Goal: Task Accomplishment & Management: Use online tool/utility

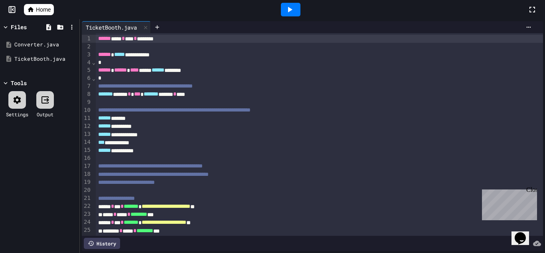
click at [49, 111] on div "Output" at bounding box center [45, 114] width 17 height 7
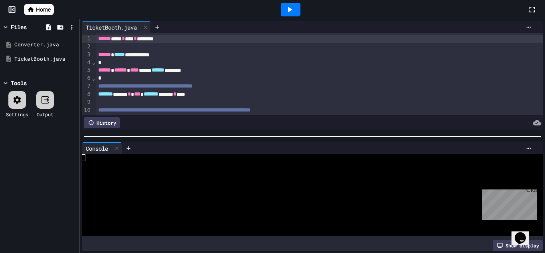
click at [290, 13] on icon at bounding box center [290, 10] width 10 height 10
click at [84, 170] on div at bounding box center [308, 171] width 453 height 7
type textarea "***"
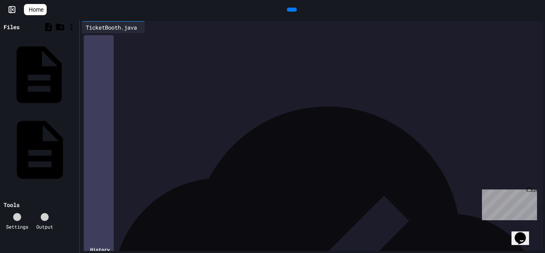
click at [75, 71] on div "Converter.java" at bounding box center [75, 75] width 0 height 8
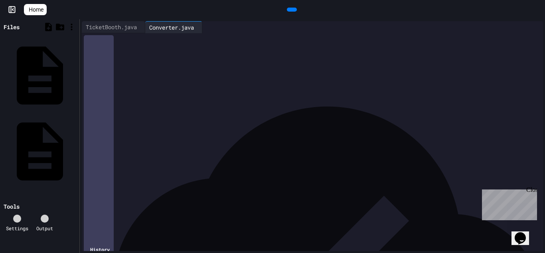
click at [140, 56] on div "**********" at bounding box center [320, 55] width 448 height 8
click at [76, 75] on div at bounding box center [76, 75] width 2 height 0
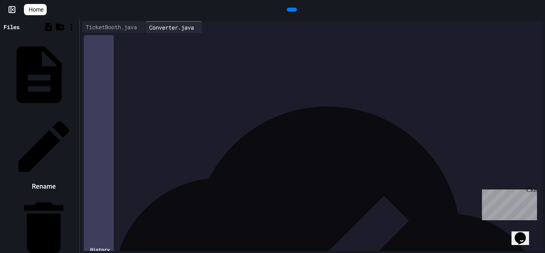
click at [77, 113] on icon at bounding box center [43, 146] width 67 height 67
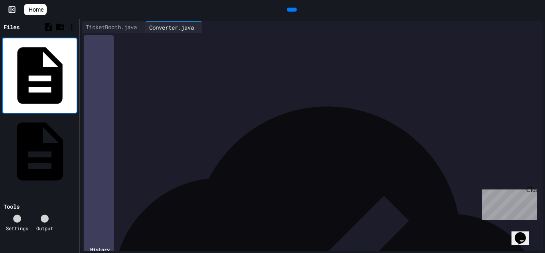
type input "**********"
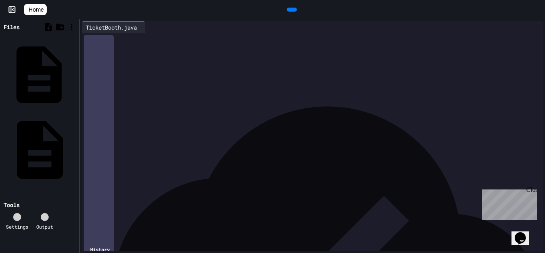
click at [75, 71] on div "CurrencyConverter.java" at bounding box center [75, 75] width 0 height 8
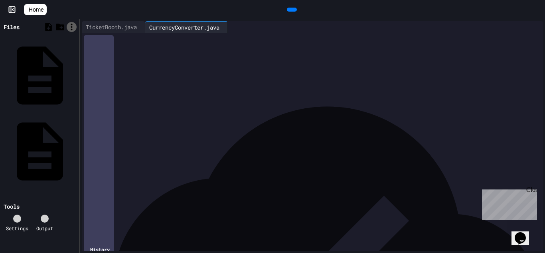
click at [73, 31] on div at bounding box center [72, 27] width 10 height 10
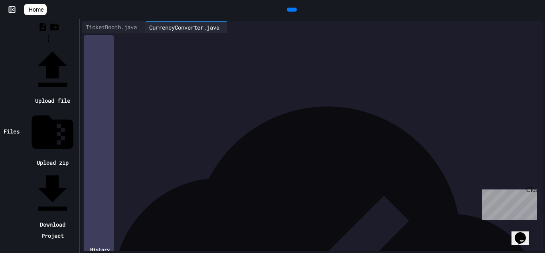
click at [50, 45] on div at bounding box center [49, 45] width 58 height 0
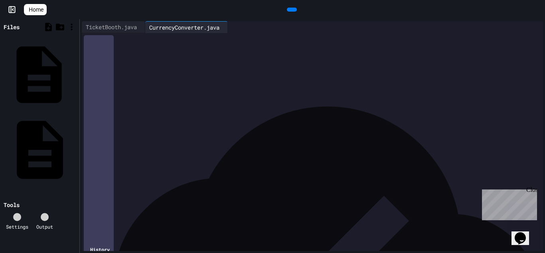
click at [75, 71] on div "CurrencyConverter.java" at bounding box center [75, 75] width 0 height 8
click at [75, 75] on div at bounding box center [76, 75] width 2 height 0
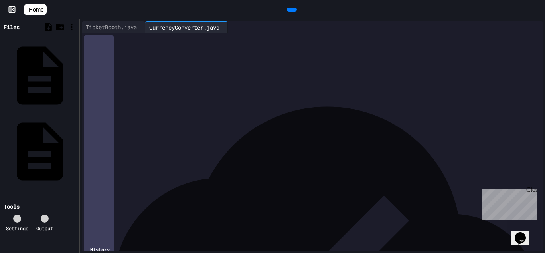
click at [18, 219] on icon at bounding box center [22, 223] width 8 height 8
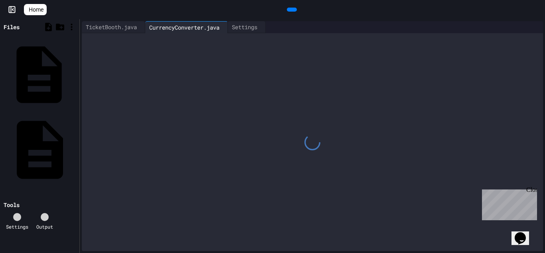
click at [75, 71] on div "CurrencyConverter.java" at bounding box center [75, 75] width 0 height 8
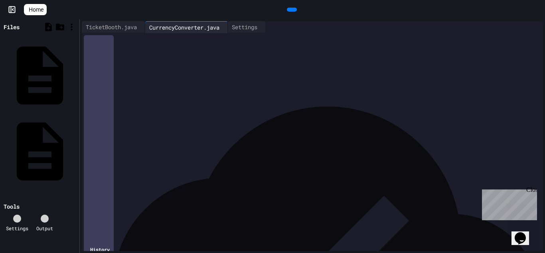
click at [50, 224] on div "Output" at bounding box center [44, 227] width 17 height 7
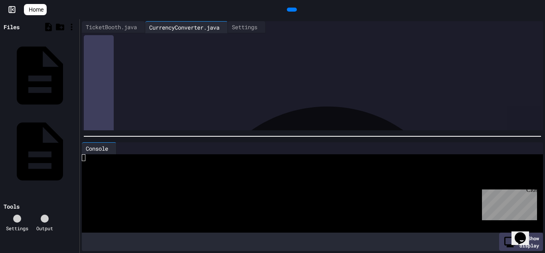
click at [294, 12] on icon at bounding box center [296, 15] width 4 height 6
click at [75, 71] on div "CurrencyConverter.java" at bounding box center [75, 75] width 0 height 8
click at [135, 28] on div "TicketBooth.java" at bounding box center [111, 27] width 59 height 8
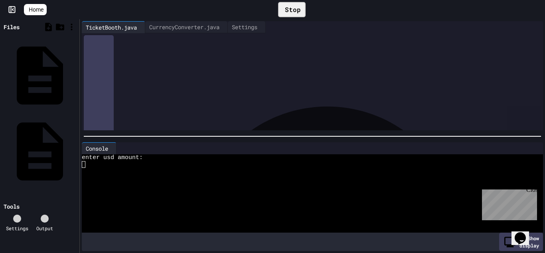
click at [27, 10] on icon at bounding box center [27, 10] width 0 height 0
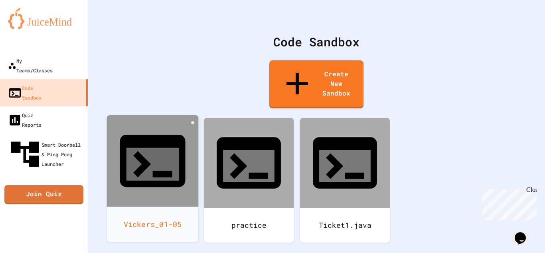
click at [143, 148] on icon at bounding box center [153, 164] width 52 height 33
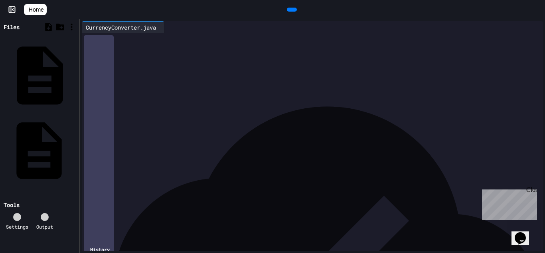
click at [75, 147] on div "TicketBooth.java" at bounding box center [75, 151] width 0 height 8
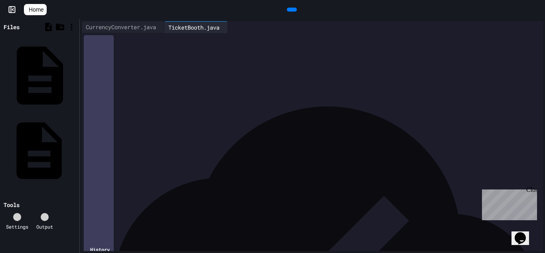
click at [76, 151] on icon at bounding box center [76, 151] width 0 height 0
click at [63, 188] on div at bounding box center [39, 188] width 75 height 0
click at [75, 147] on div "TicketBooth.java" at bounding box center [75, 151] width 0 height 8
click at [47, 31] on div at bounding box center [49, 27] width 10 height 10
click at [61, 28] on icon at bounding box center [60, 27] width 8 height 7
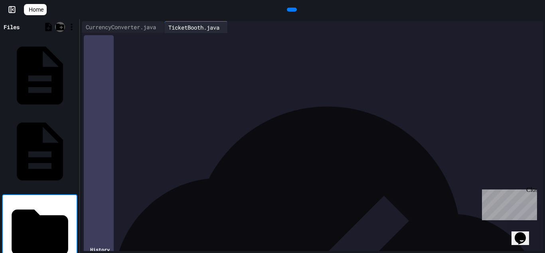
click at [61, 30] on icon at bounding box center [60, 27] width 10 height 10
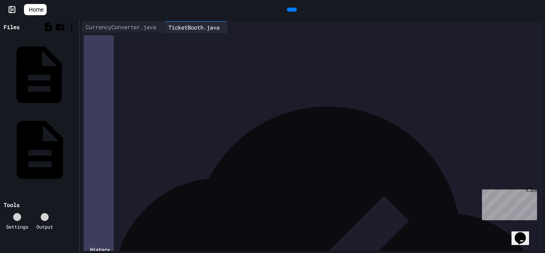
click at [75, 71] on div "CurrencyConverter.java" at bounding box center [75, 75] width 0 height 8
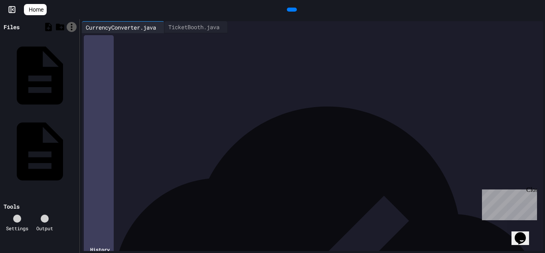
click at [69, 29] on icon at bounding box center [72, 27] width 10 height 10
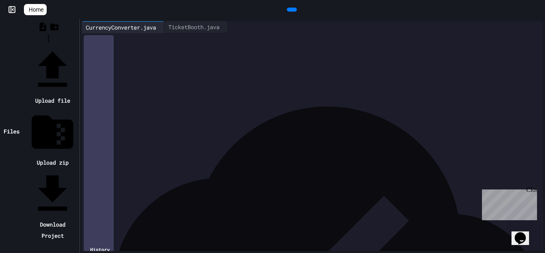
click at [54, 45] on div at bounding box center [49, 45] width 58 height 0
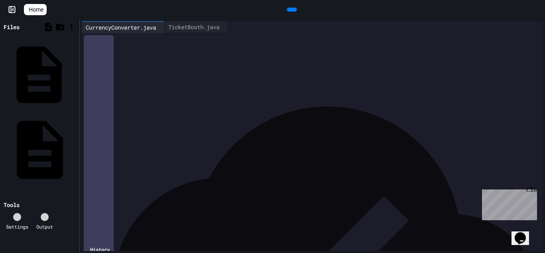
click at [76, 75] on icon at bounding box center [76, 75] width 0 height 0
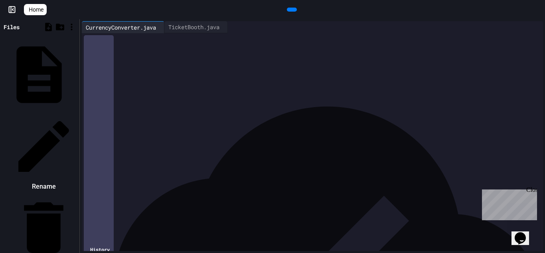
click at [64, 113] on div at bounding box center [39, 113] width 75 height 0
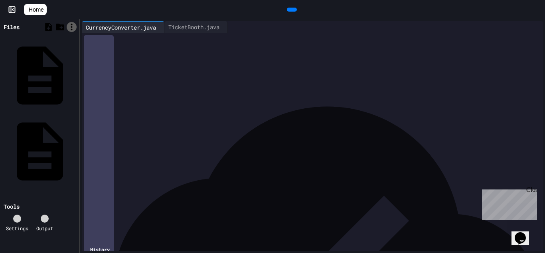
click at [71, 28] on icon at bounding box center [72, 27] width 10 height 10
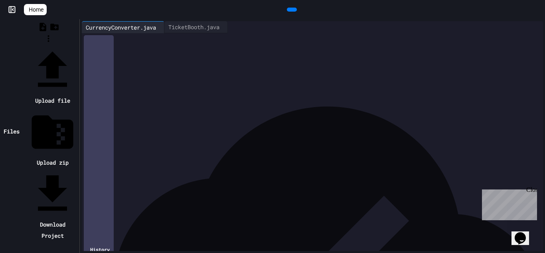
click at [77, 169] on li "Download Project" at bounding box center [53, 205] width 50 height 72
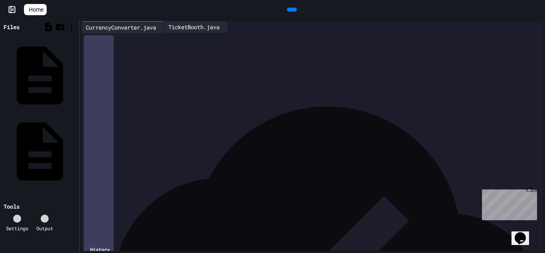
click at [191, 30] on div "TicketBooth.java" at bounding box center [194, 27] width 59 height 8
drag, startPoint x: 97, startPoint y: 38, endPoint x: 297, endPoint y: 253, distance: 293.8
click at [297, 252] on html "**********" at bounding box center [272, 126] width 545 height 253
copy div "**********"
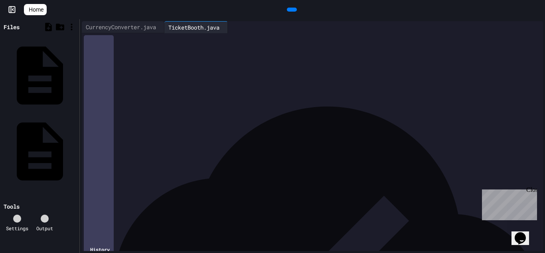
click at [116, 11] on div at bounding box center [292, 10] width 491 height 12
click at [76, 151] on icon at bounding box center [76, 151] width 0 height 0
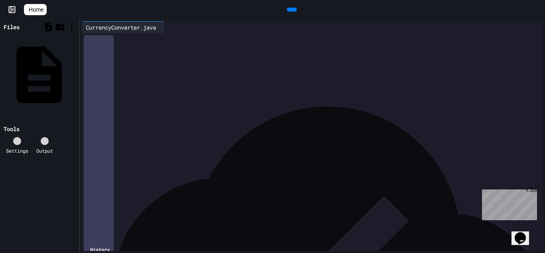
click at [75, 71] on div "CurrencyConverter.java" at bounding box center [75, 75] width 0 height 8
click at [70, 30] on icon at bounding box center [72, 27] width 10 height 10
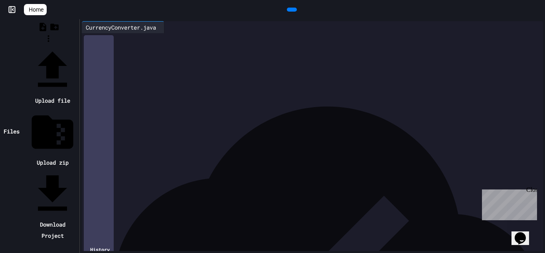
click at [77, 169] on div at bounding box center [53, 194] width 50 height 50
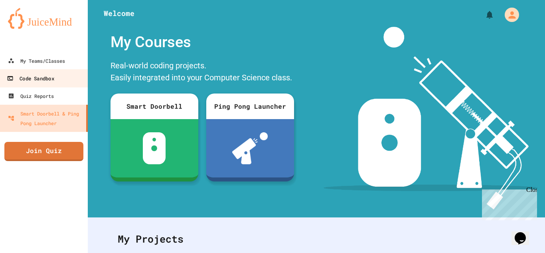
click at [40, 79] on div "Code Sandbox" at bounding box center [30, 78] width 47 height 10
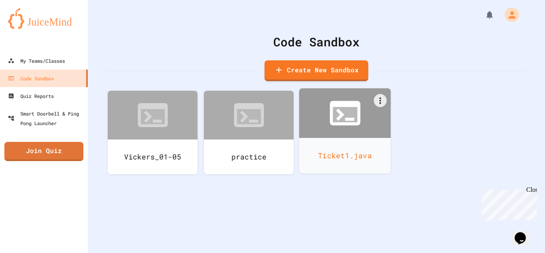
click at [335, 104] on icon at bounding box center [345, 113] width 31 height 24
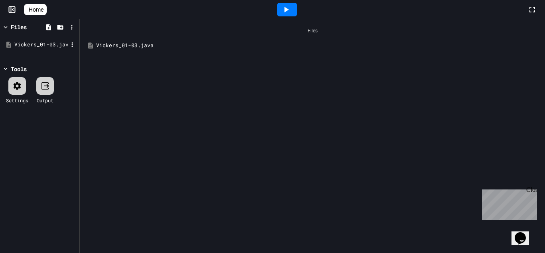
click at [46, 45] on div "Vickers_01-03.java" at bounding box center [41, 45] width 54 height 8
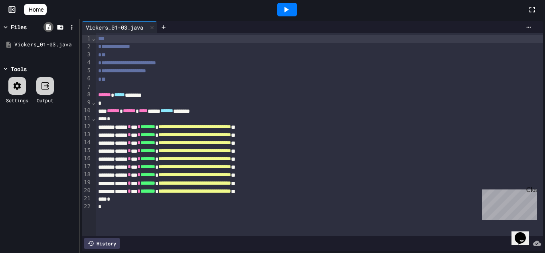
click at [48, 30] on icon at bounding box center [48, 27] width 7 height 7
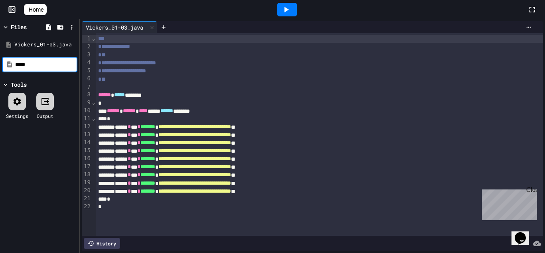
type input "******"
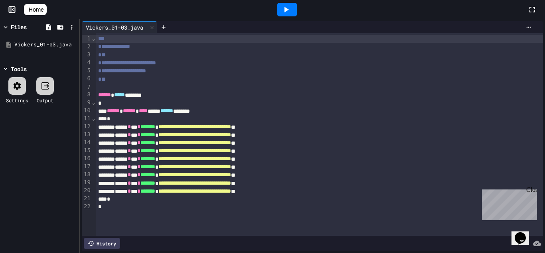
click at [42, 7] on span "Home" at bounding box center [36, 10] width 15 height 8
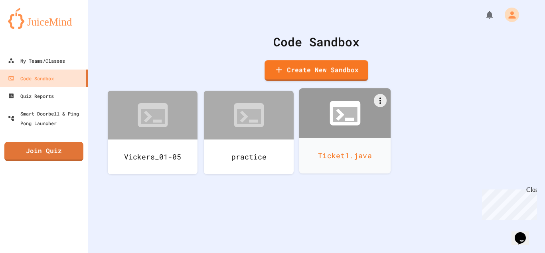
click at [328, 120] on icon at bounding box center [345, 113] width 37 height 37
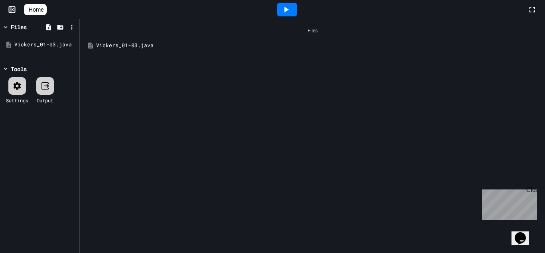
click at [44, 12] on span "Home" at bounding box center [36, 10] width 15 height 8
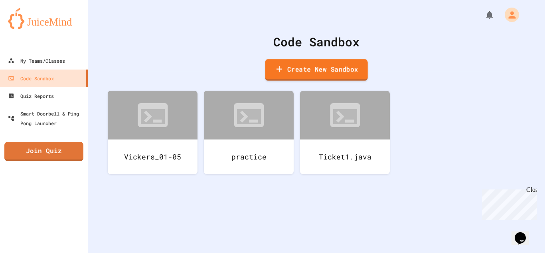
click at [307, 78] on link "Create New Sandbox" at bounding box center [316, 70] width 103 height 22
type input "*"
type input "**********"
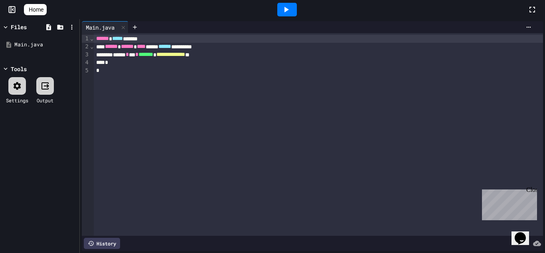
click at [94, 28] on div "Main.java" at bounding box center [100, 27] width 37 height 8
click at [38, 45] on div "Main.java" at bounding box center [41, 45] width 54 height 8
click at [72, 46] on icon at bounding box center [72, 44] width 7 height 7
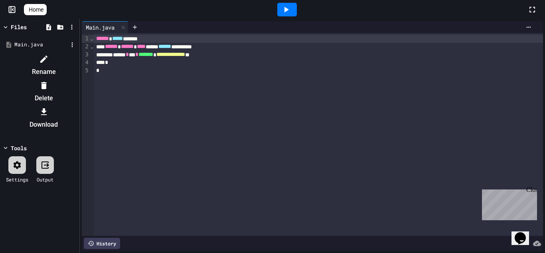
click at [77, 53] on li "Rename" at bounding box center [43, 66] width 67 height 26
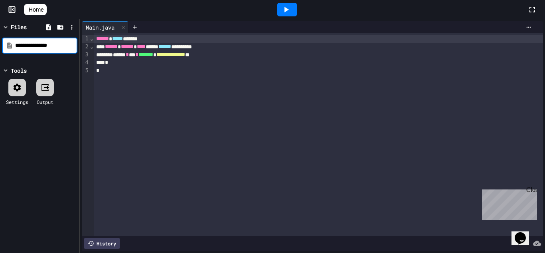
type input "**********"
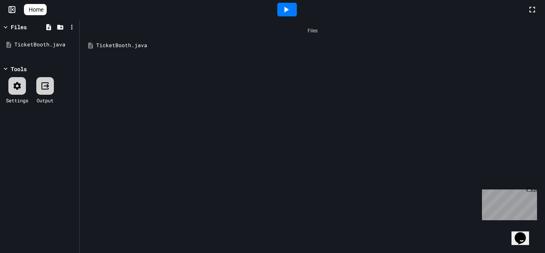
click at [120, 44] on div "TicketBooth.java" at bounding box center [318, 46] width 444 height 8
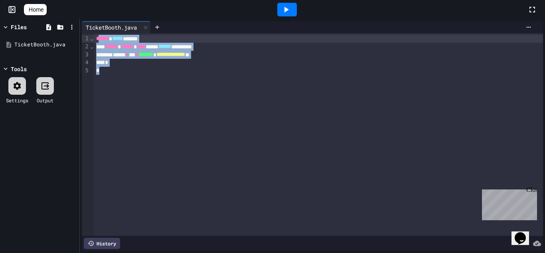
drag, startPoint x: 149, startPoint y: 67, endPoint x: 100, endPoint y: 36, distance: 57.5
click at [100, 36] on div "**********" at bounding box center [319, 134] width 450 height 202
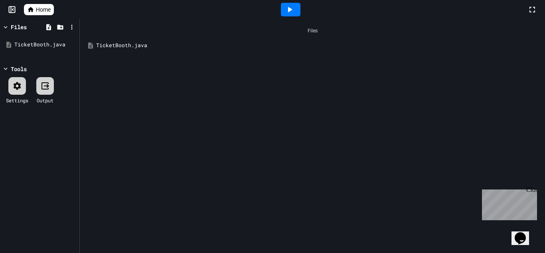
click at [168, 40] on div "TicketBooth.java" at bounding box center [313, 45] width 458 height 14
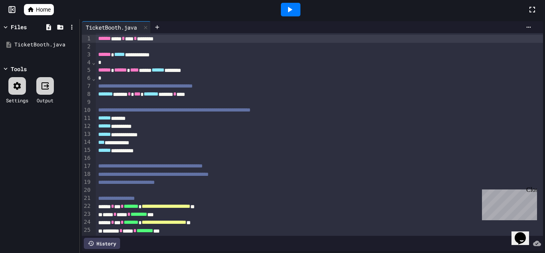
click at [289, 11] on icon at bounding box center [290, 10] width 4 height 6
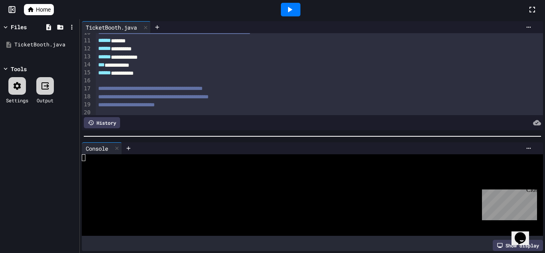
scroll to position [76, 0]
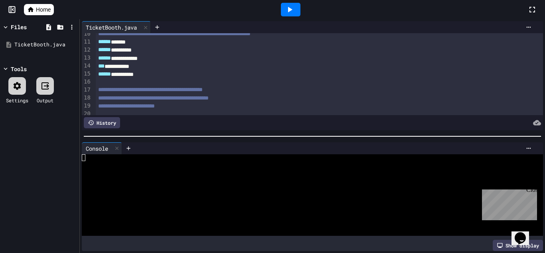
click at [51, 9] on span "Home" at bounding box center [43, 10] width 15 height 8
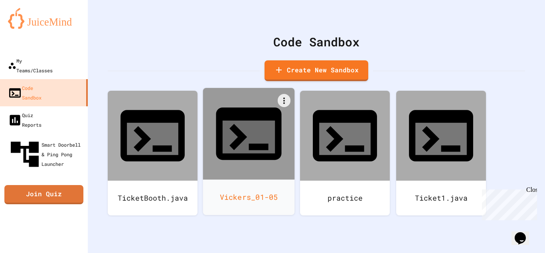
click at [264, 128] on icon at bounding box center [249, 133] width 79 height 79
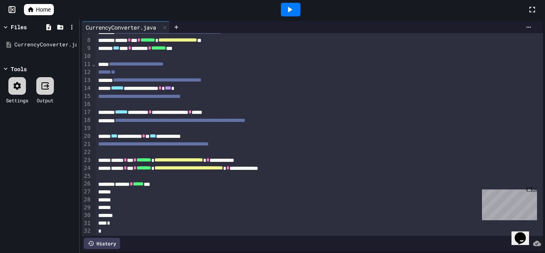
scroll to position [55, 0]
